Goal: Book appointment/travel/reservation

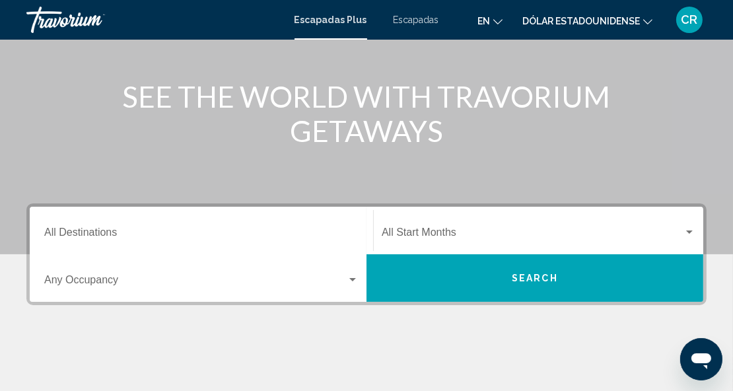
scroll to position [146, 0]
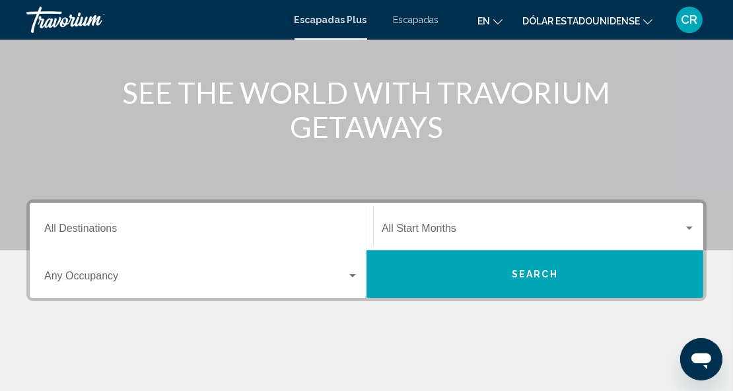
click at [107, 231] on input "Destination All Destinations" at bounding box center [201, 231] width 315 height 12
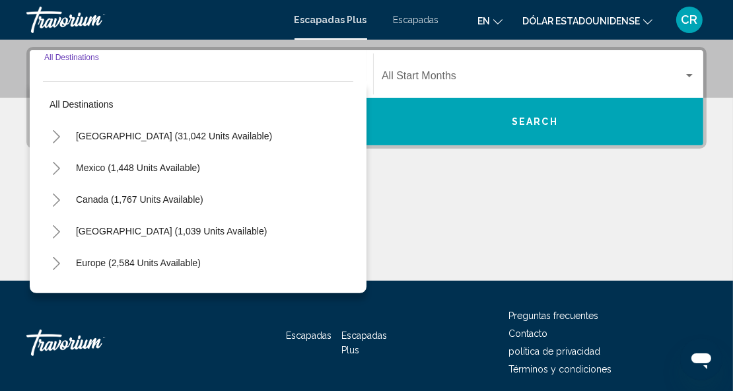
scroll to position [302, 0]
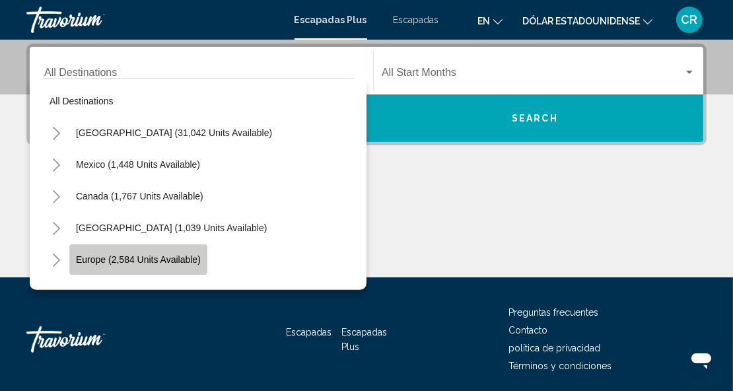
click at [120, 258] on span "Europe (2,584 units available)" at bounding box center [138, 259] width 125 height 11
type input "**********"
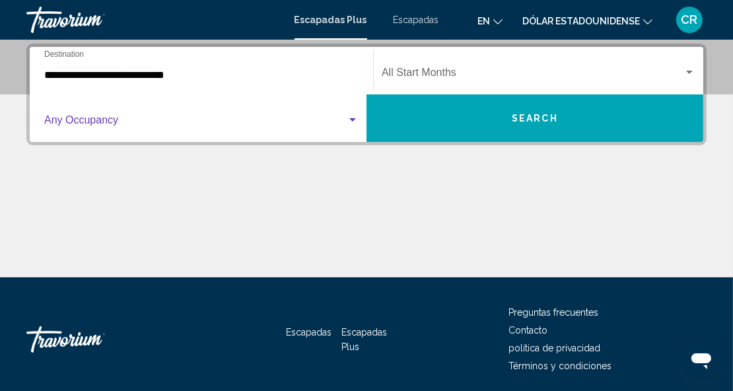
click at [350, 118] on div "Widget de búsqueda" at bounding box center [353, 119] width 7 height 3
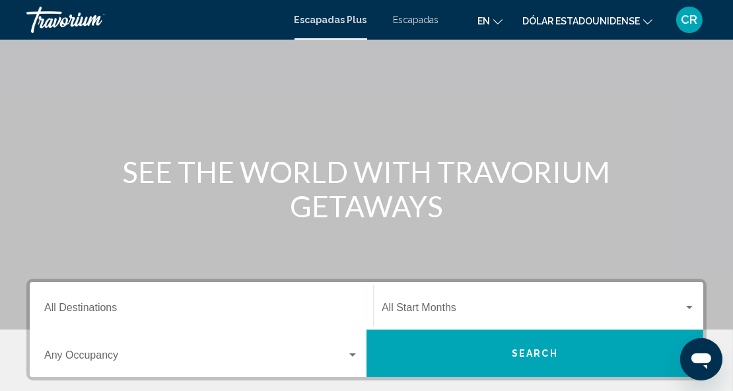
scroll to position [106, 0]
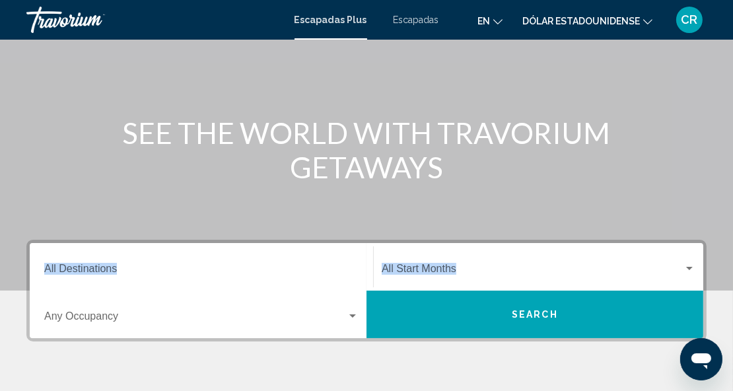
drag, startPoint x: 0, startPoint y: 0, endPoint x: 29, endPoint y: 303, distance: 304.7
click at [29, 303] on div "Destination All Destinations Start Month All Start Months Occupancy Any Occupan…" at bounding box center [366, 291] width 681 height 102
click at [125, 267] on input "Destination All Destinations" at bounding box center [201, 272] width 315 height 12
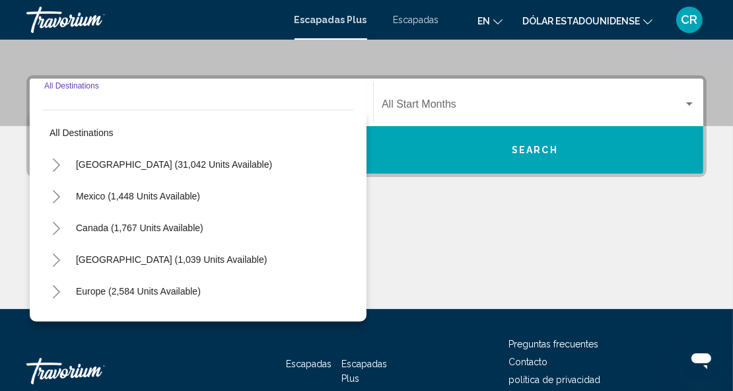
scroll to position [302, 0]
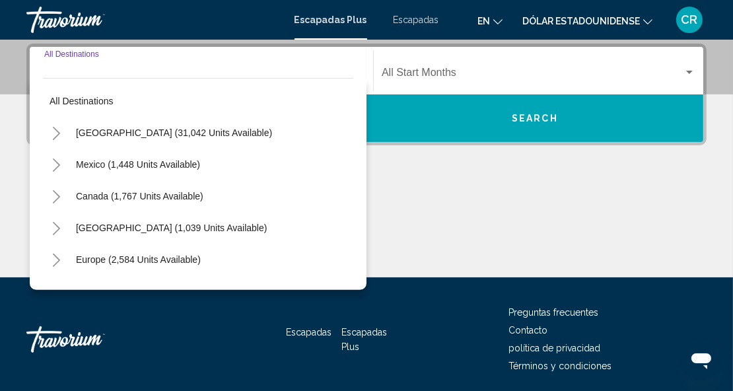
click at [52, 260] on icon "Toggle Europe (2,584 units available)" at bounding box center [57, 260] width 10 height 13
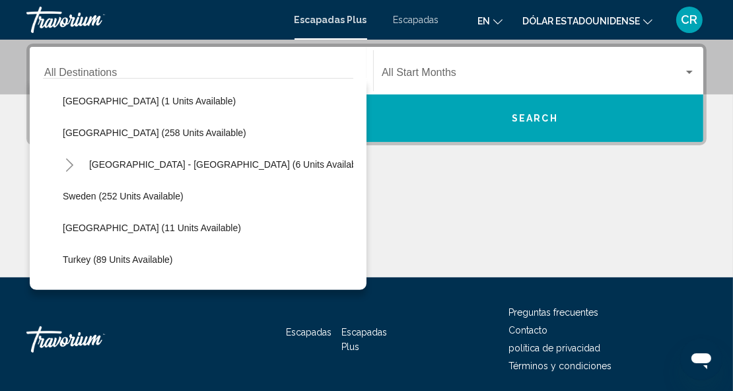
scroll to position [509, 0]
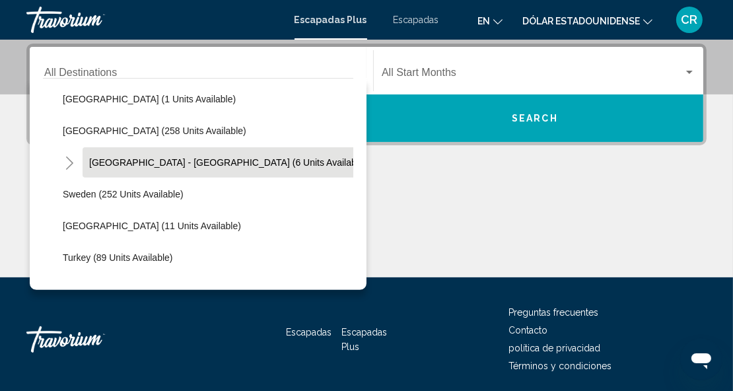
click at [149, 159] on span "[GEOGRAPHIC_DATA] - [GEOGRAPHIC_DATA] (6 units available)" at bounding box center [228, 162] width 278 height 11
type input "**********"
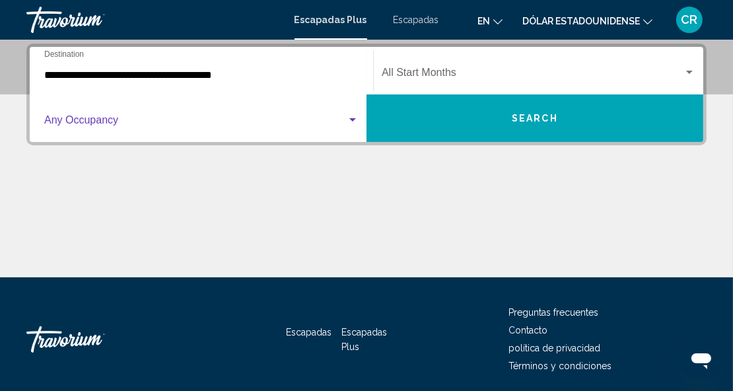
click at [353, 116] on div "Widget de búsqueda" at bounding box center [353, 120] width 12 height 11
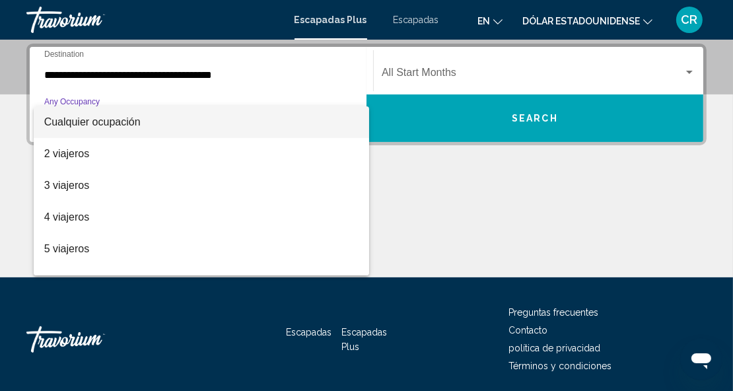
scroll to position [147, 0]
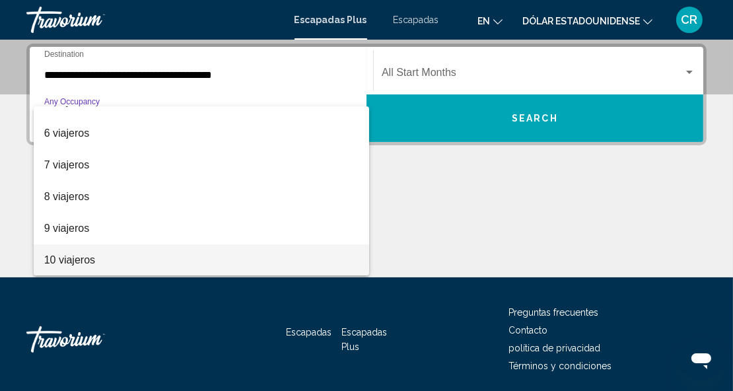
click at [81, 262] on font "10 viajeros" at bounding box center [69, 259] width 51 height 11
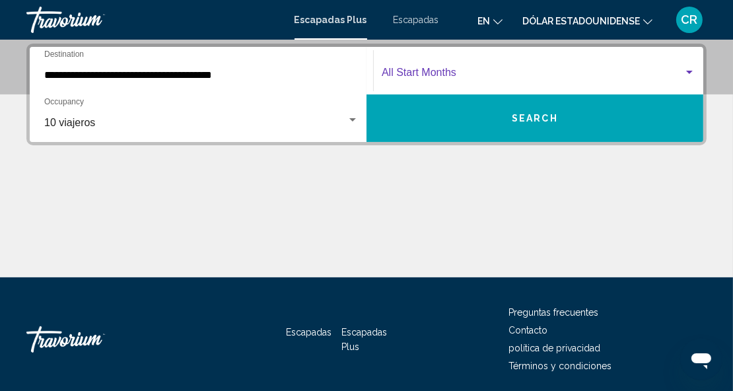
click at [690, 67] on div "Widget de búsqueda" at bounding box center [690, 72] width 12 height 11
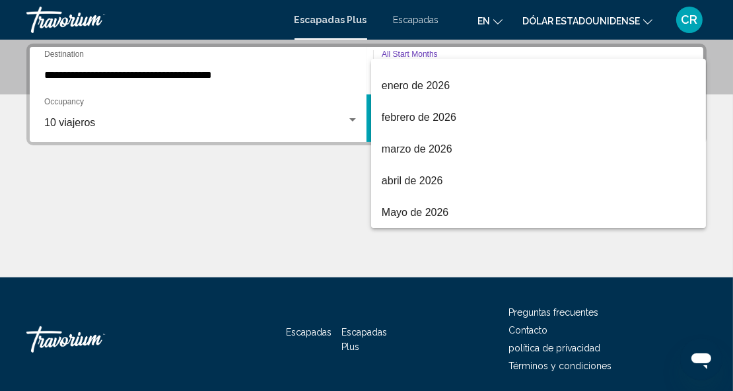
scroll to position [275, 0]
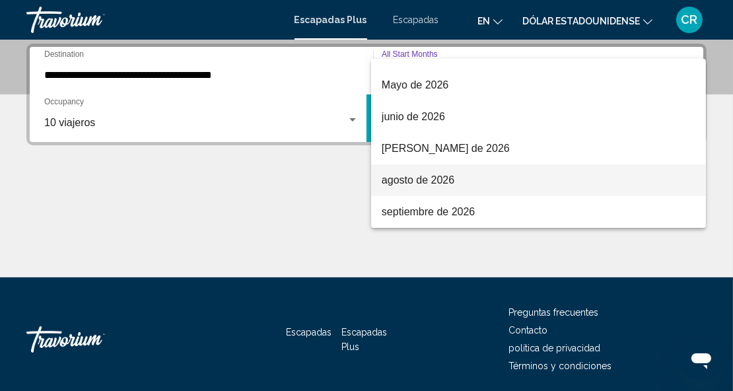
click at [415, 176] on font "agosto de 2026" at bounding box center [418, 179] width 73 height 11
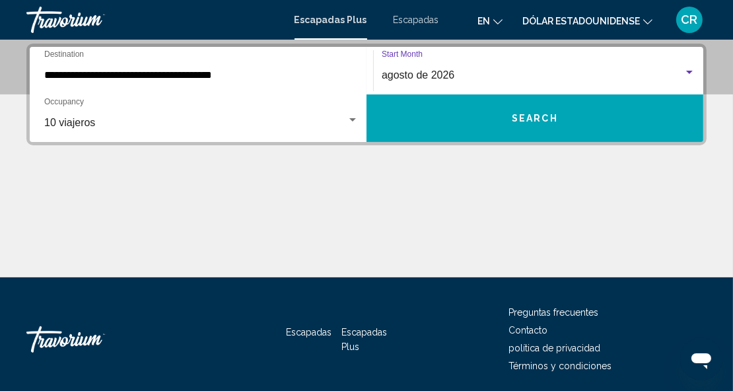
click at [513, 109] on button "Search" at bounding box center [535, 118] width 337 height 48
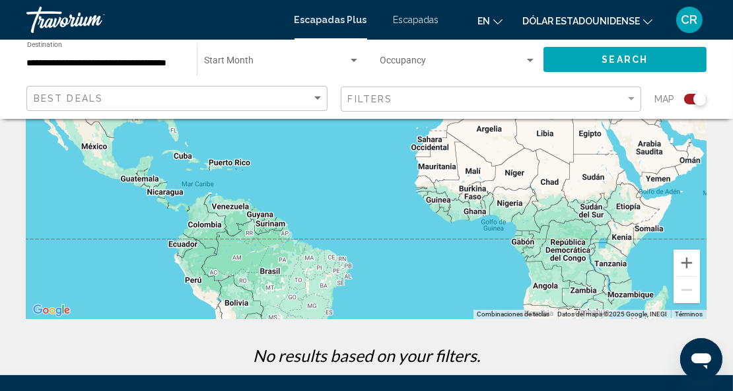
scroll to position [208, 0]
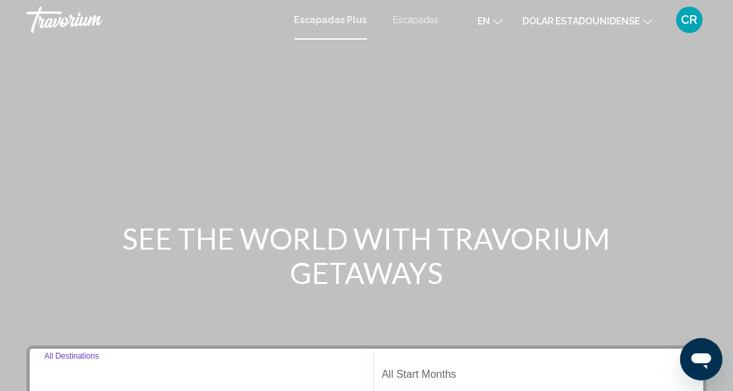
click at [92, 374] on input "Destination All Destinations" at bounding box center [201, 377] width 315 height 12
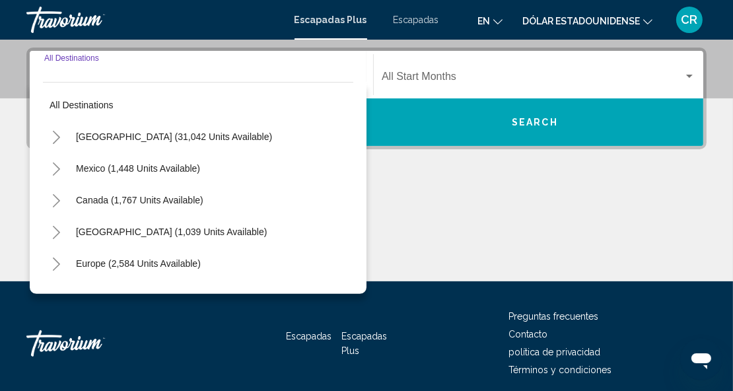
scroll to position [302, 0]
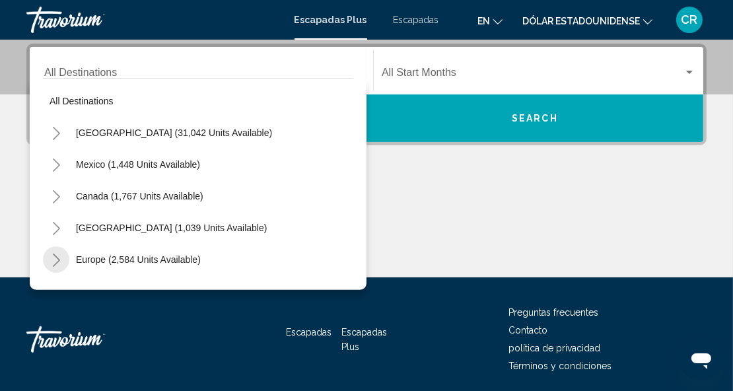
click at [55, 257] on icon "Toggle Europe (2,584 units available)" at bounding box center [57, 260] width 10 height 13
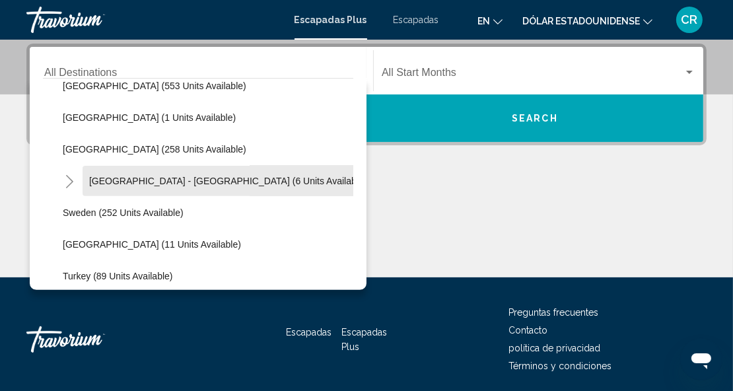
scroll to position [497, 0]
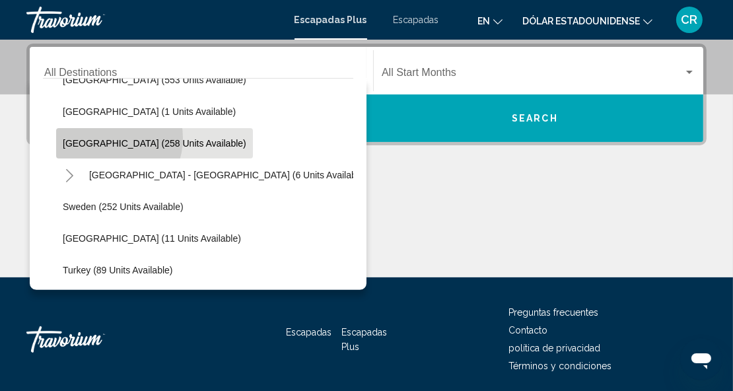
click at [107, 138] on span "[GEOGRAPHIC_DATA] (258 units available)" at bounding box center [155, 143] width 184 height 11
type input "**********"
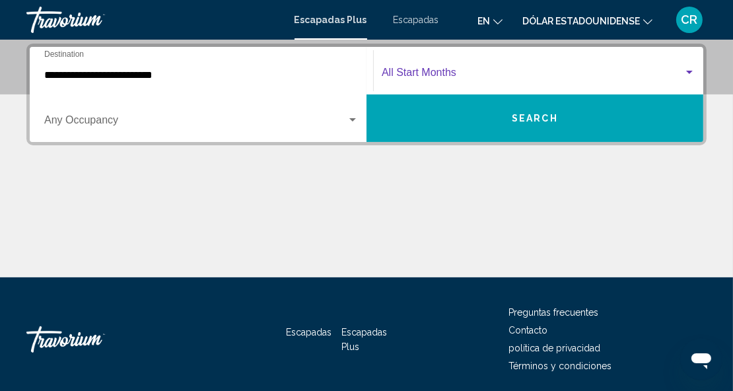
click at [691, 71] on div "Widget de búsqueda" at bounding box center [689, 72] width 7 height 3
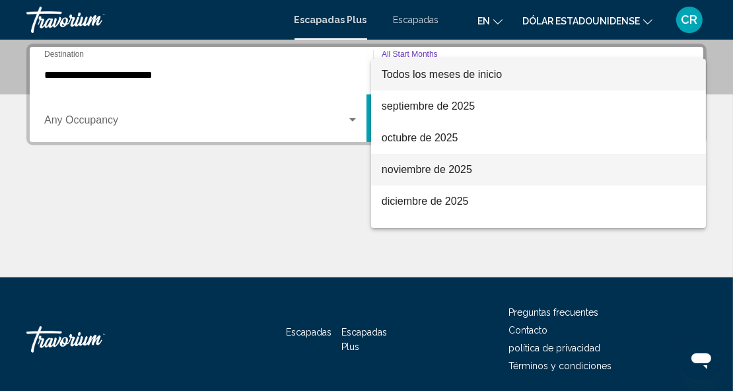
click at [430, 167] on font "noviembre de 2025" at bounding box center [427, 169] width 91 height 11
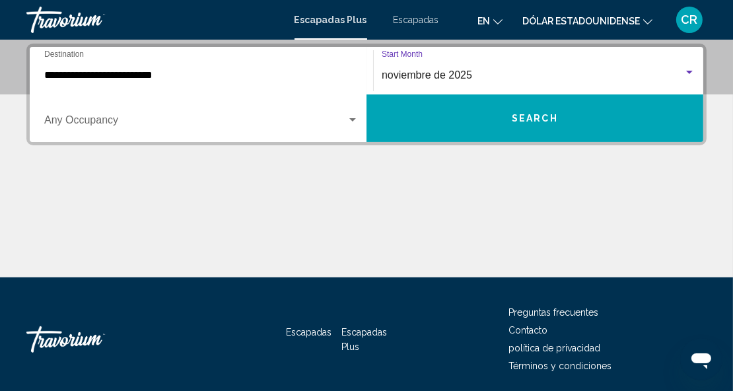
click at [353, 120] on div "Widget de búsqueda" at bounding box center [353, 119] width 7 height 3
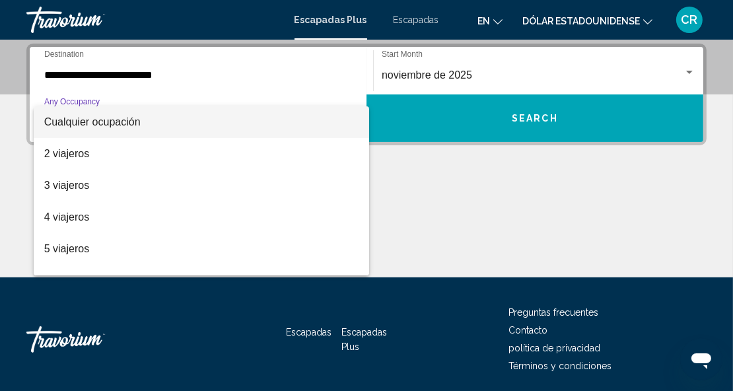
scroll to position [147, 0]
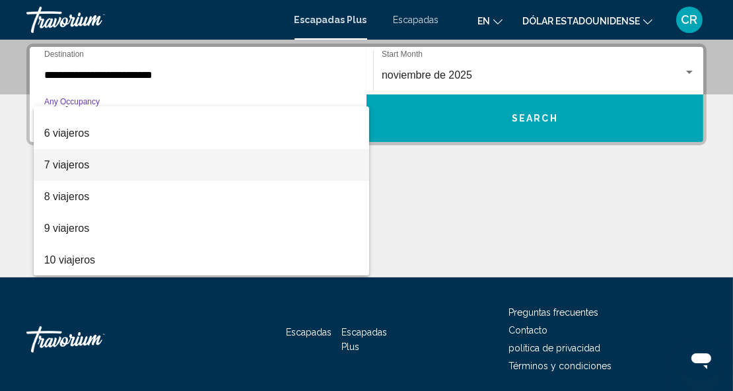
click at [71, 167] on font "7 viajeros" at bounding box center [66, 164] width 45 height 11
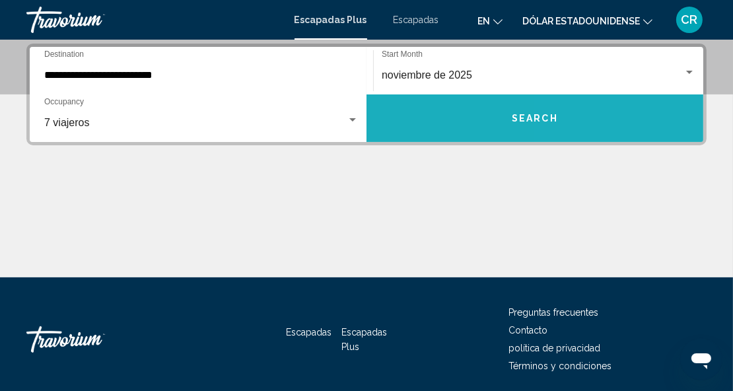
click at [570, 116] on button "Search" at bounding box center [535, 118] width 337 height 48
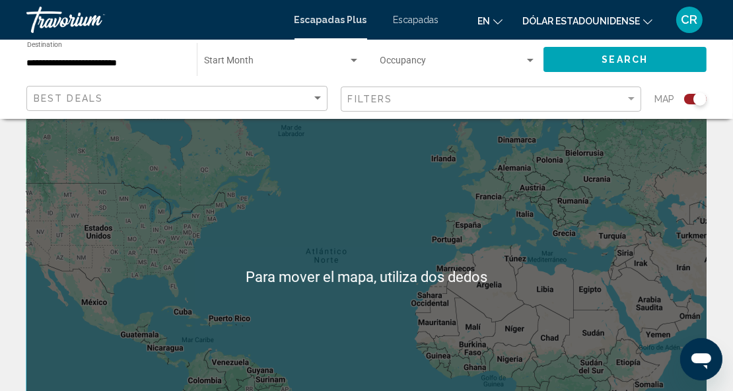
scroll to position [54, 0]
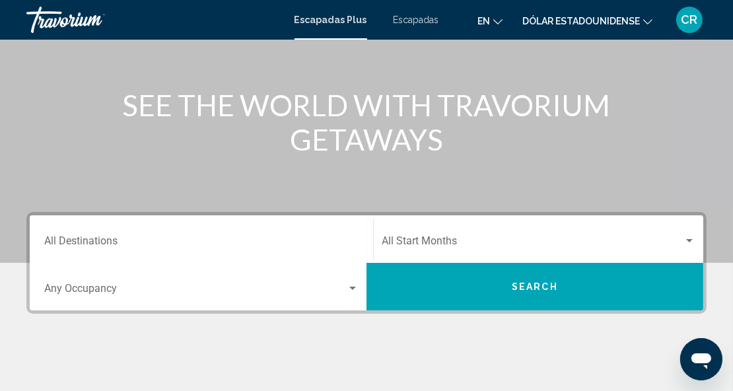
scroll to position [134, 0]
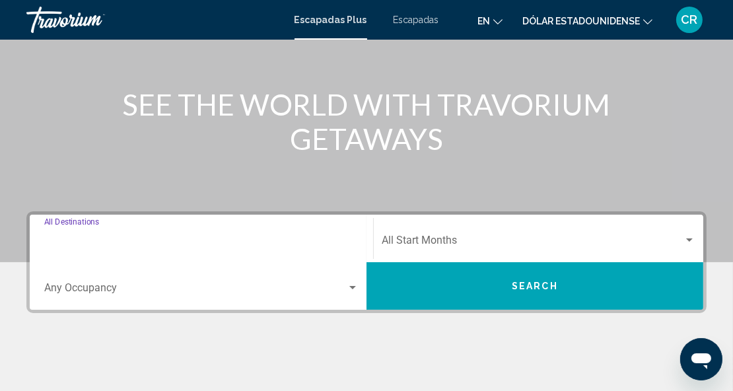
click at [139, 243] on input "Destination All Destinations" at bounding box center [201, 243] width 315 height 12
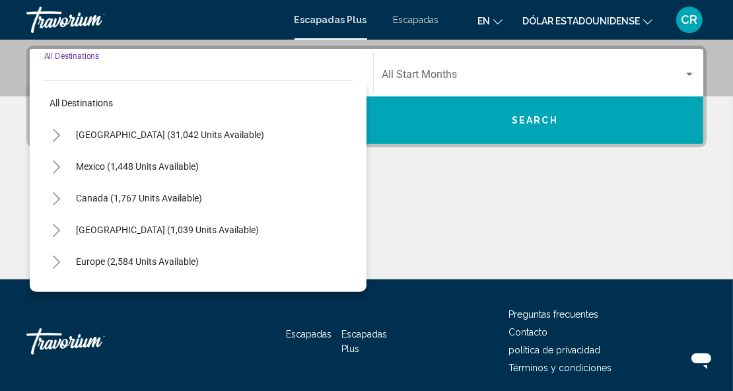
scroll to position [302, 0]
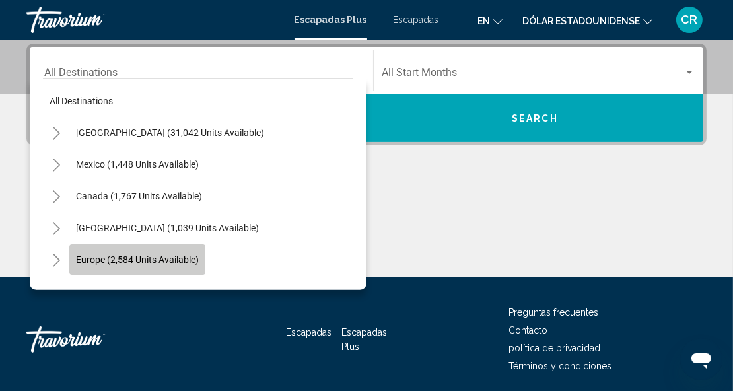
click at [108, 254] on span "Europe (2,584 units available)" at bounding box center [137, 259] width 123 height 11
type input "**********"
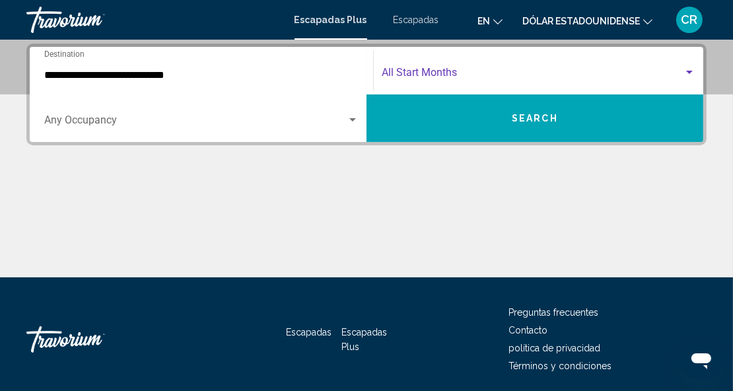
click at [685, 71] on div "Search widget" at bounding box center [690, 72] width 12 height 11
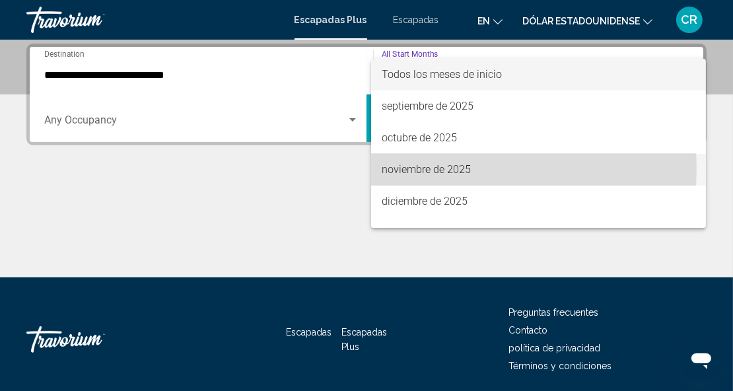
click at [414, 168] on font "noviembre de 2025" at bounding box center [426, 169] width 89 height 13
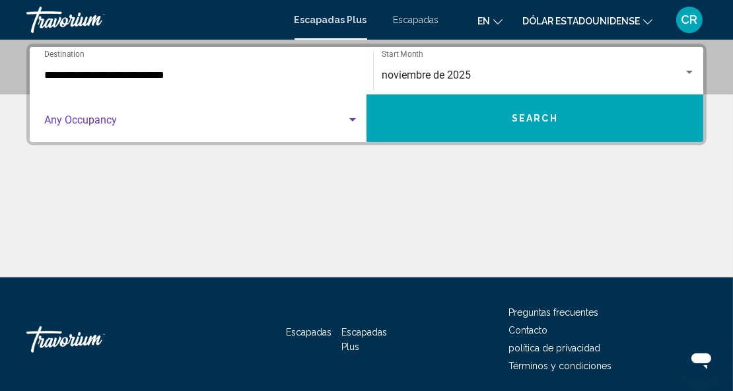
click at [354, 121] on div "Search widget" at bounding box center [353, 120] width 12 height 11
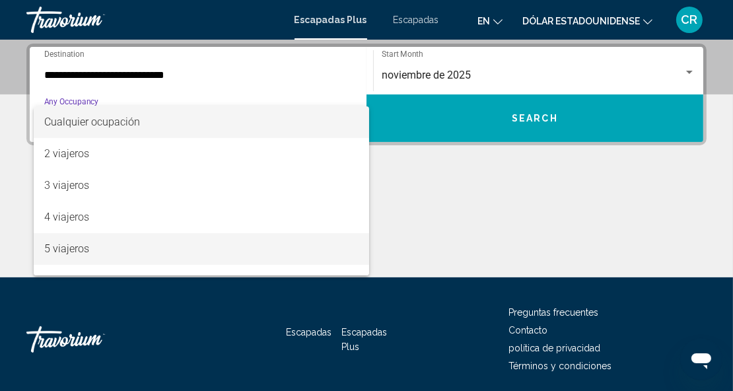
click at [63, 248] on font "5 viajeros" at bounding box center [66, 248] width 45 height 13
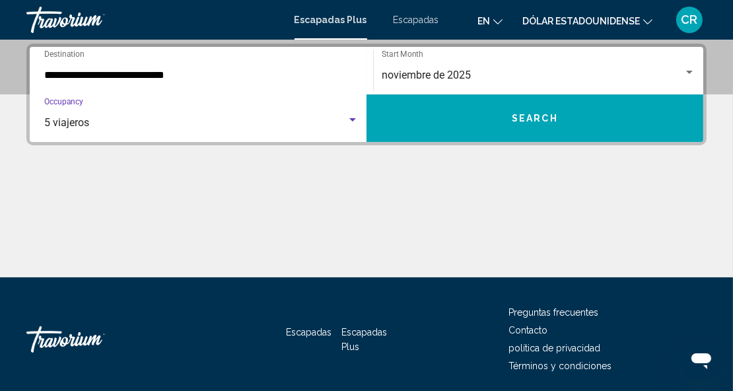
click at [527, 120] on span "Search" at bounding box center [535, 119] width 46 height 11
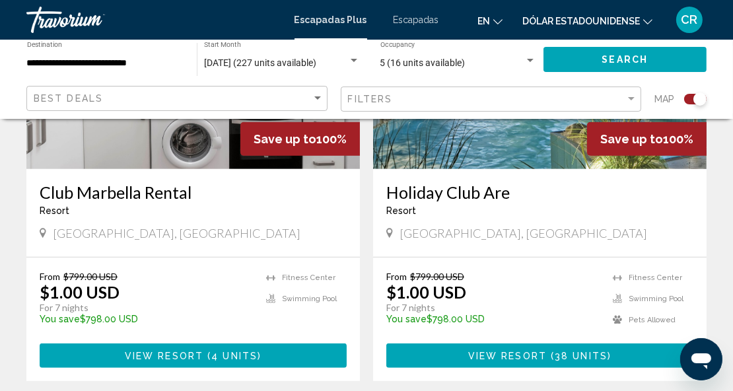
scroll to position [630, 0]
click at [190, 355] on span "View Resort" at bounding box center [164, 356] width 79 height 11
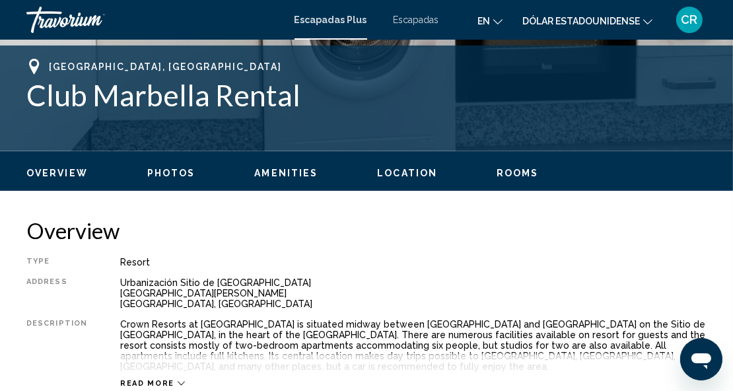
scroll to position [516, 0]
click at [511, 170] on span "Rooms" at bounding box center [518, 173] width 42 height 11
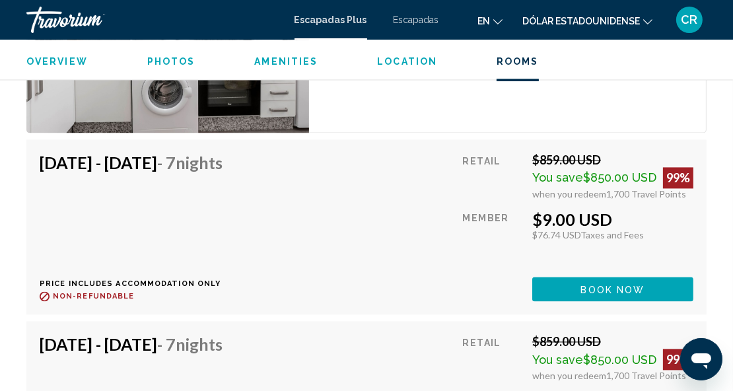
scroll to position [2562, 0]
click at [602, 284] on span "Book now" at bounding box center [613, 289] width 64 height 11
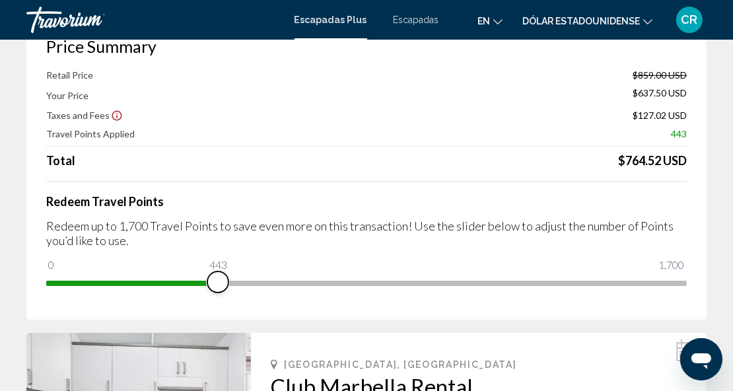
scroll to position [99, 0]
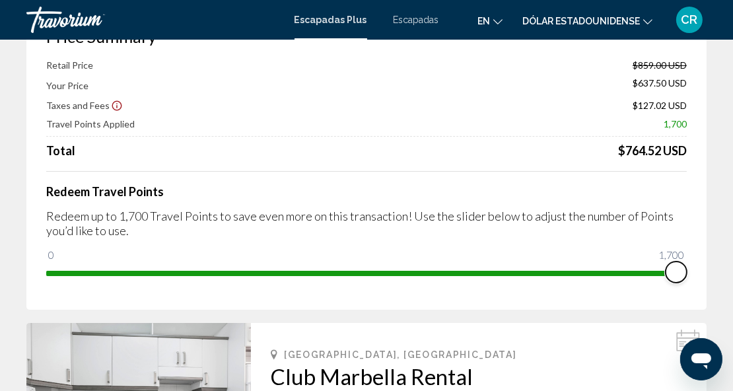
drag, startPoint x: 216, startPoint y: 276, endPoint x: 724, endPoint y: 309, distance: 509.2
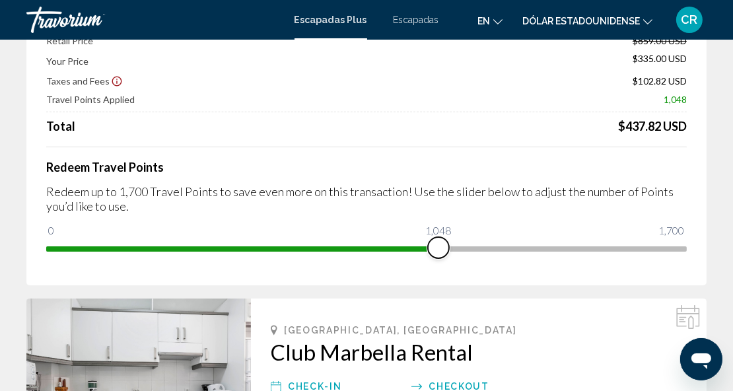
scroll to position [125, 0]
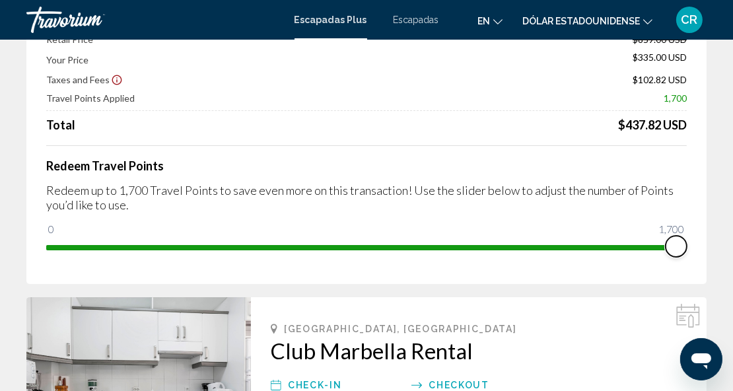
drag, startPoint x: 439, startPoint y: 247, endPoint x: 743, endPoint y: 270, distance: 304.2
click at [733, 266] on html "Saltar al contenido principal Escapadas Plus Escapadas en English Español Franç…" at bounding box center [366, 70] width 733 height 391
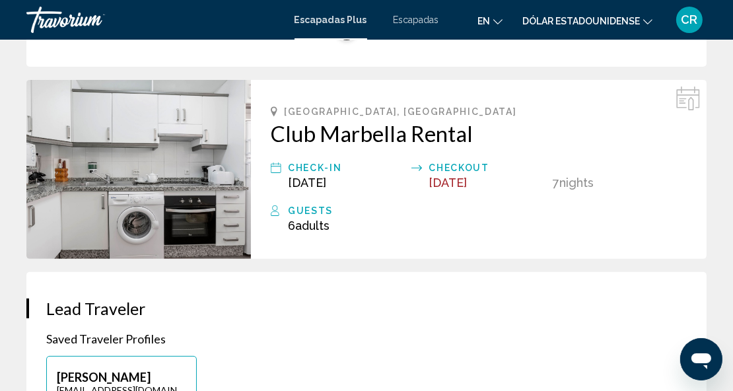
scroll to position [343, 0]
click at [383, 210] on div "Guests" at bounding box center [487, 210] width 399 height 16
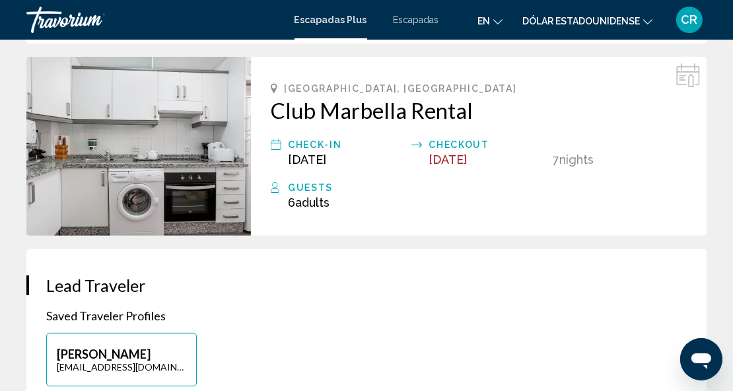
scroll to position [348, 0]
